Goal: Information Seeking & Learning: Find specific fact

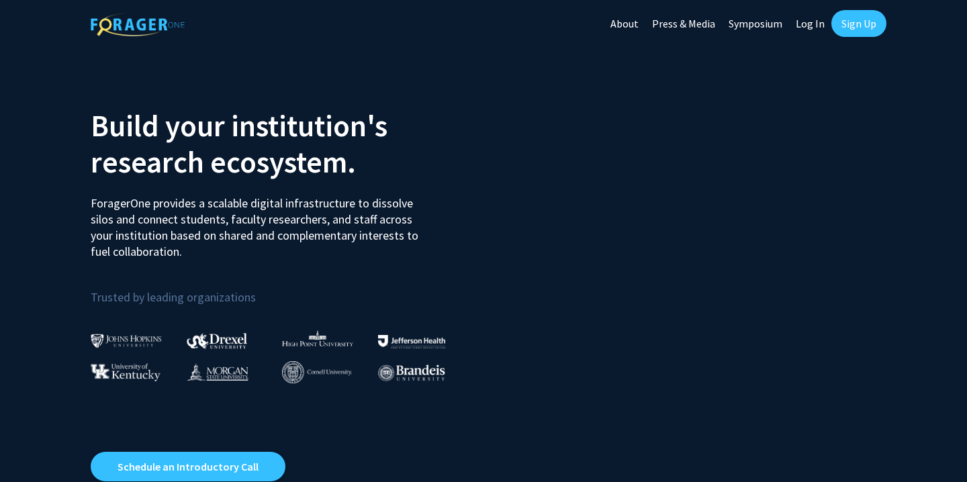
click at [802, 21] on link "Log In" at bounding box center [810, 23] width 42 height 47
select select
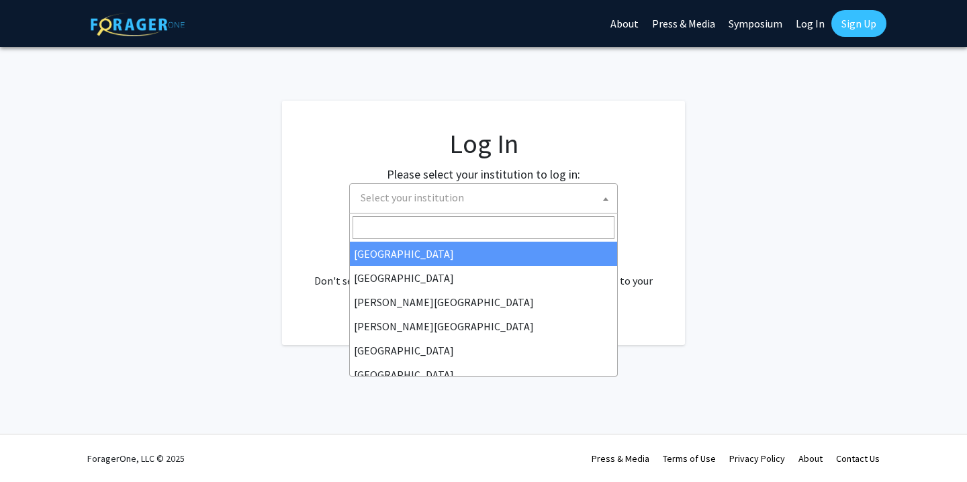
click at [493, 205] on span "Select your institution" at bounding box center [486, 198] width 262 height 28
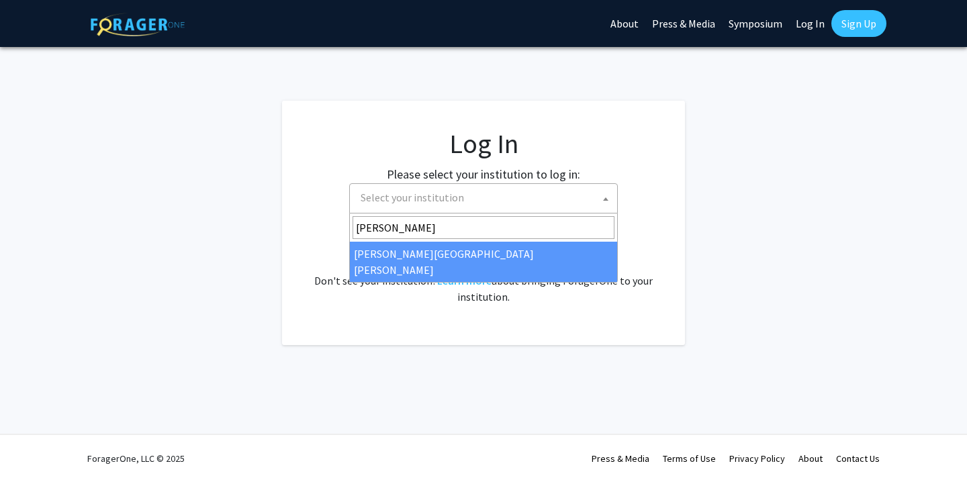
type input "johns"
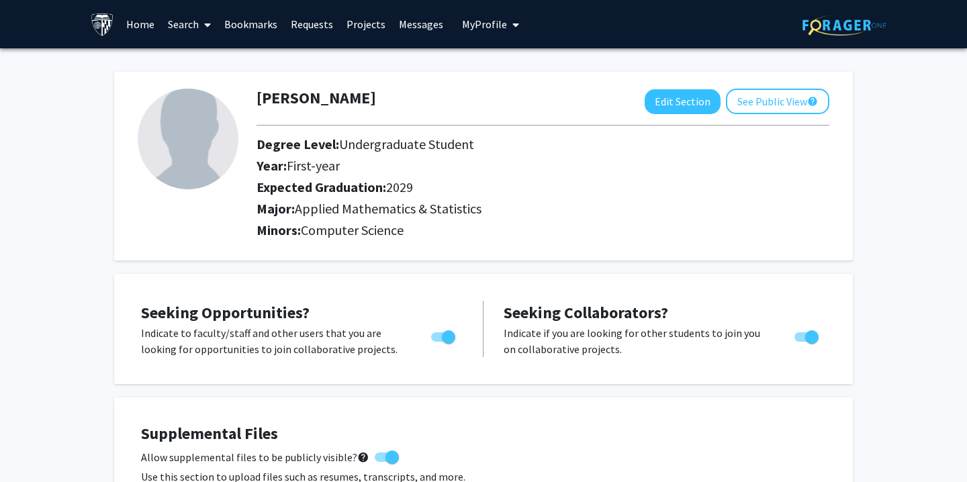
click at [183, 26] on link "Search" at bounding box center [189, 24] width 56 height 47
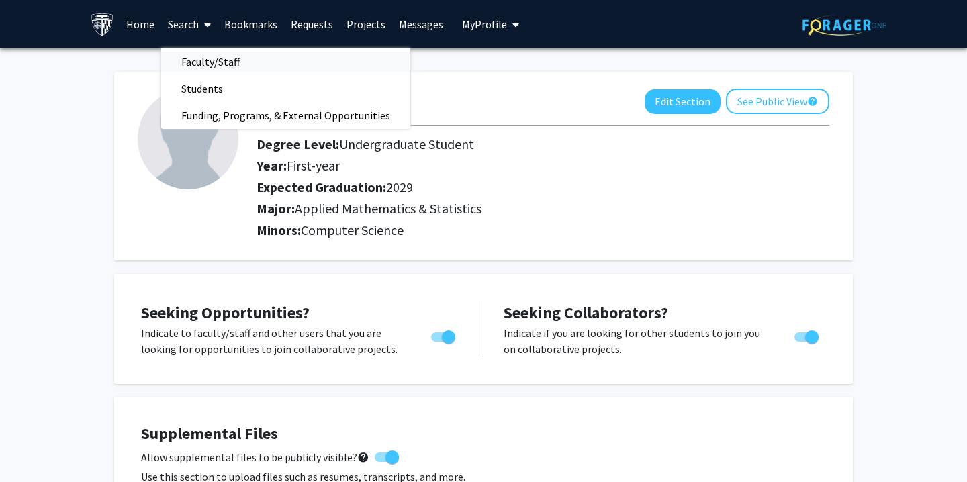
click at [209, 60] on span "Faculty/Staff" at bounding box center [210, 61] width 99 height 27
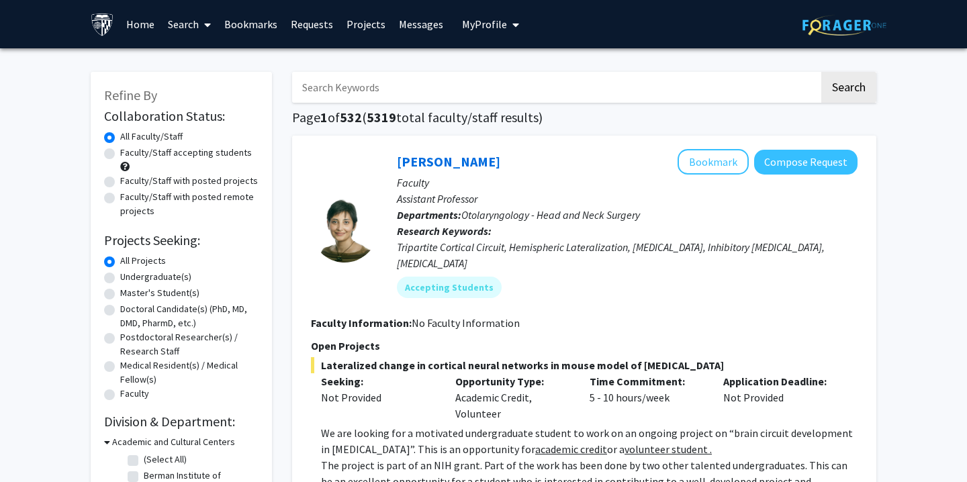
click at [371, 79] on input "Search Keywords" at bounding box center [555, 87] width 527 height 31
click at [849, 89] on button "Search" at bounding box center [849, 87] width 55 height 31
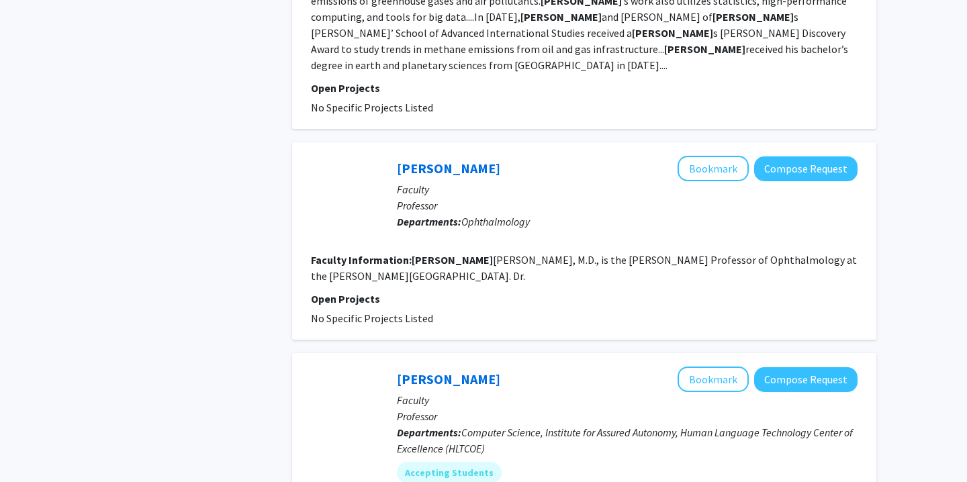
scroll to position [2571, 0]
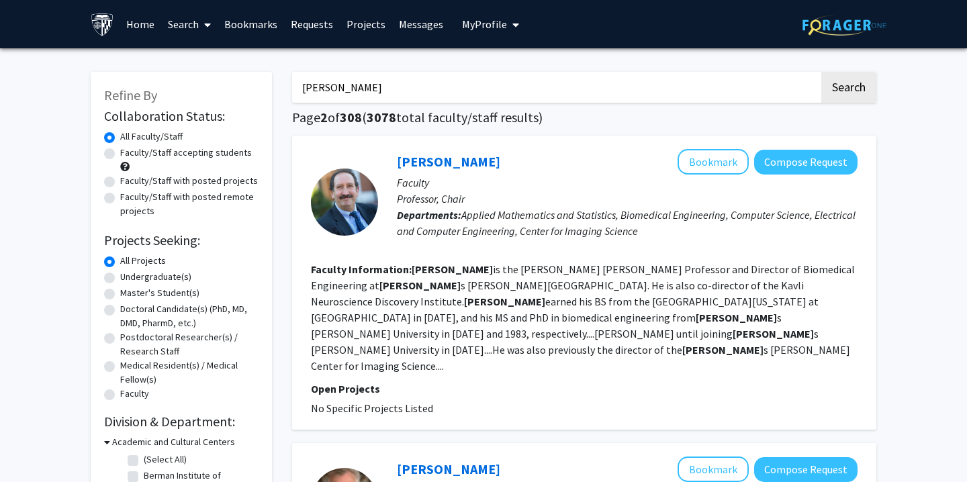
drag, startPoint x: 393, startPoint y: 90, endPoint x: 97, endPoint y: 91, distance: 295.6
type input "J"
type input "a"
type input "[PERSON_NAME]"
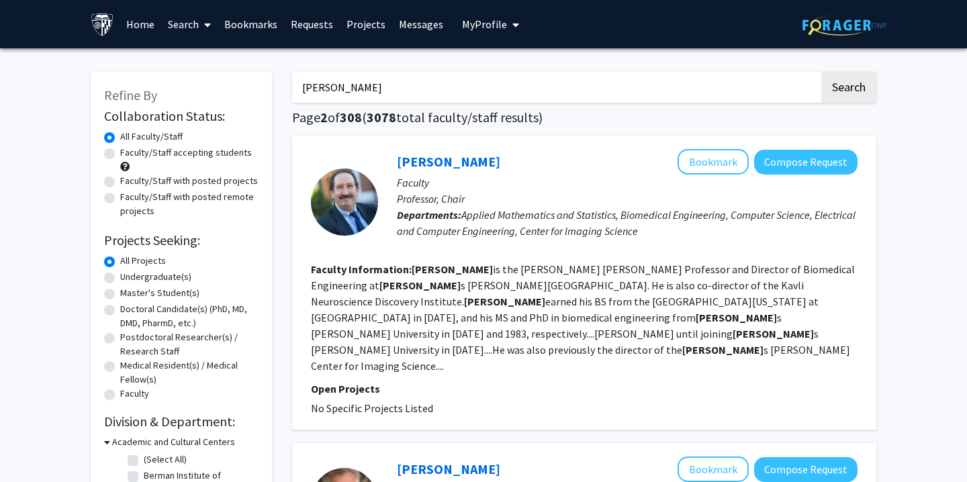
click at [849, 89] on button "Search" at bounding box center [849, 87] width 55 height 31
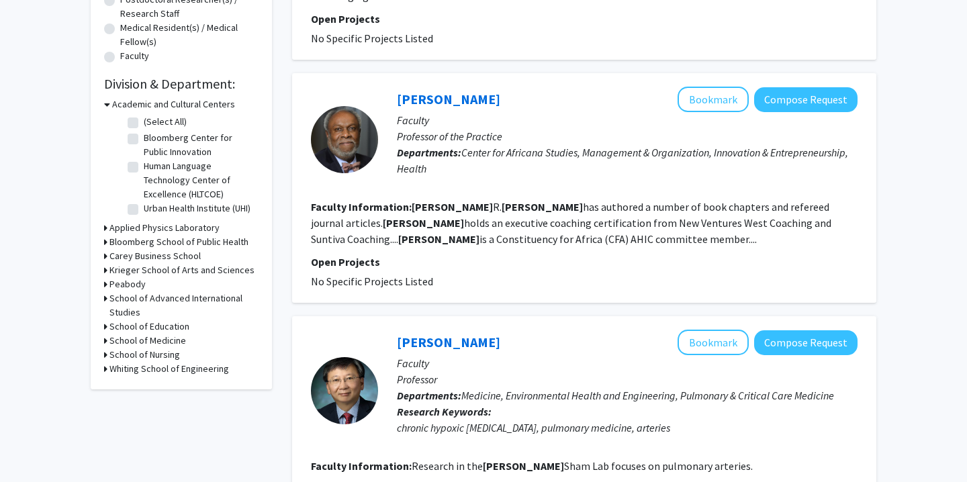
scroll to position [339, 0]
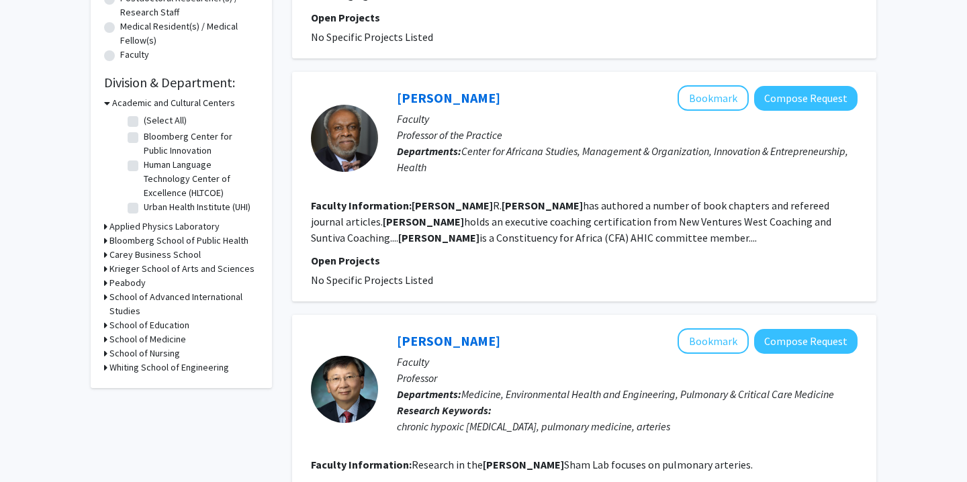
click at [184, 368] on h3 "Whiting School of Engineering" at bounding box center [170, 368] width 120 height 14
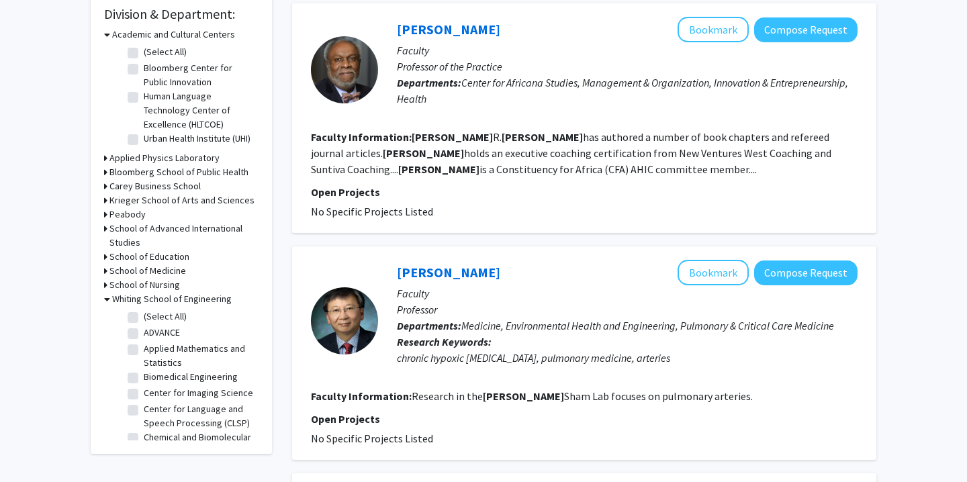
scroll to position [0, 0]
click at [144, 354] on label "Applied Mathematics and Statistics" at bounding box center [200, 356] width 112 height 28
click at [144, 351] on input "Applied Mathematics and Statistics" at bounding box center [148, 346] width 9 height 9
checkbox input "true"
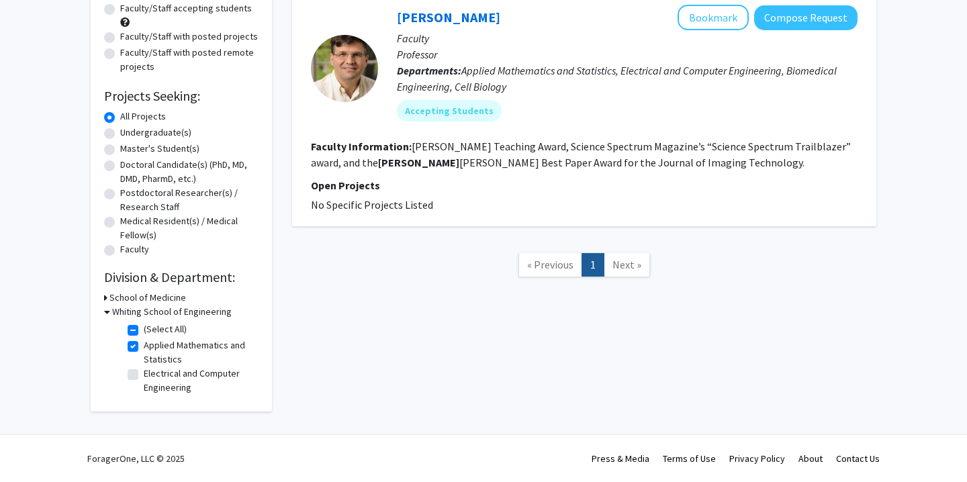
scroll to position [146, 0]
click at [144, 346] on label "Applied Mathematics and Statistics" at bounding box center [200, 353] width 112 height 28
click at [144, 346] on input "Applied Mathematics and Statistics" at bounding box center [148, 343] width 9 height 9
checkbox input "false"
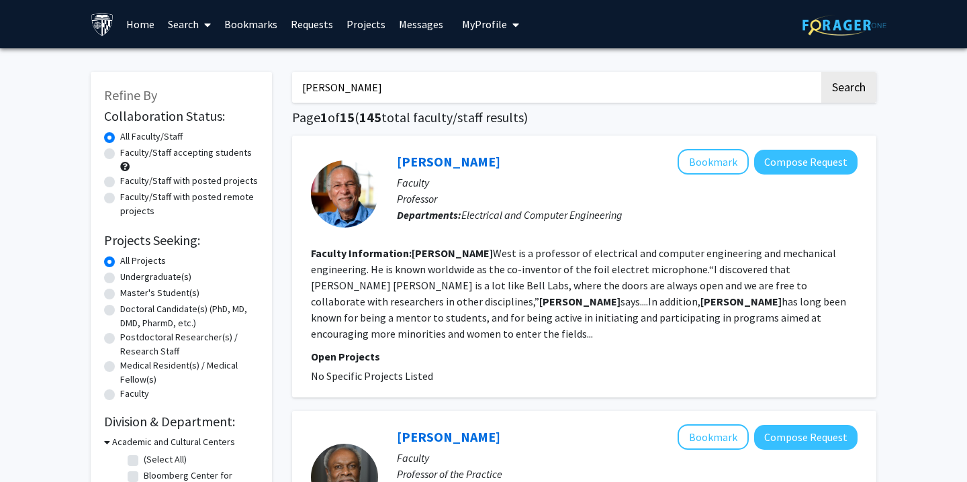
drag, startPoint x: 422, startPoint y: 94, endPoint x: 138, endPoint y: 94, distance: 284.2
type input "Spall"
click at [849, 89] on button "Search" at bounding box center [849, 87] width 55 height 31
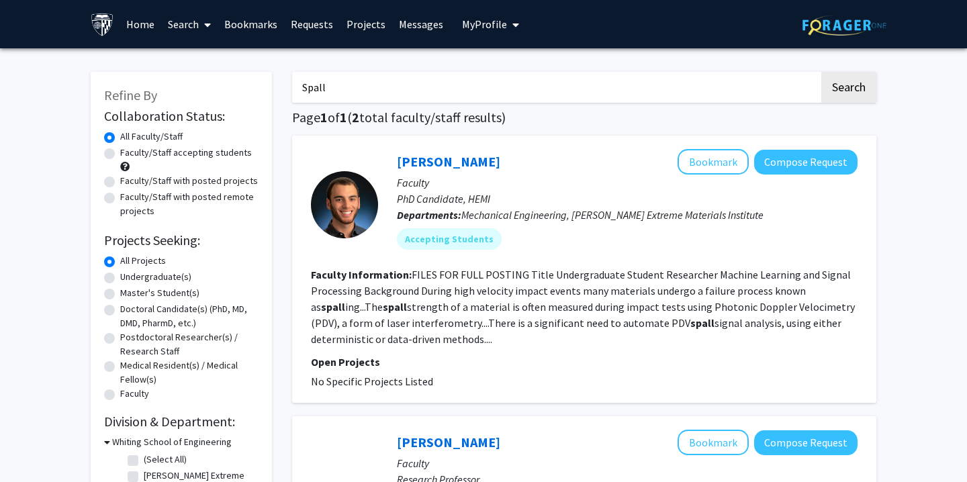
drag, startPoint x: 492, startPoint y: 94, endPoint x: 271, endPoint y: 94, distance: 220.4
click at [271, 94] on div "Refine By Collaboration Status: Collaboration Status All Faculty/Staff Collabor…" at bounding box center [484, 409] width 806 height 703
type input "monte carlo"
click at [849, 89] on button "Search" at bounding box center [849, 87] width 55 height 31
